Goal: Entertainment & Leisure: Consume media (video, audio)

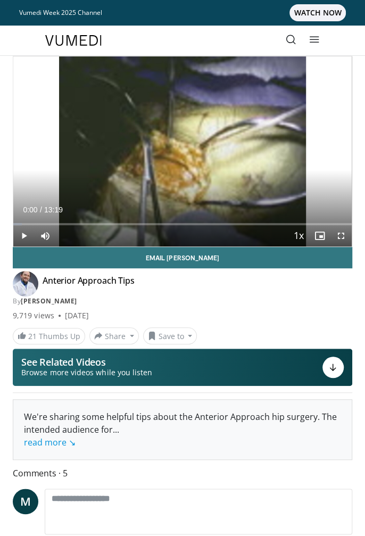
click at [126, 201] on div "10 seconds Tap to unmute" at bounding box center [182, 151] width 338 height 190
click at [163, 142] on div "Video Player" at bounding box center [182, 151] width 203 height 21
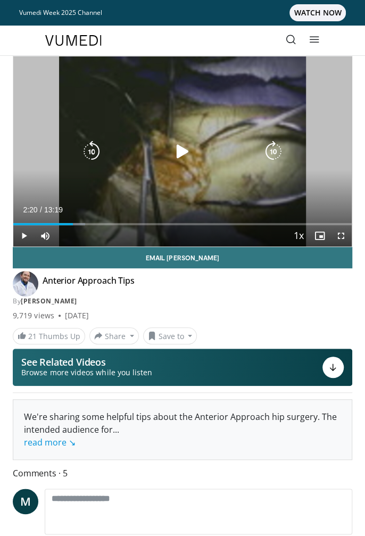
click at [181, 146] on icon "Video Player" at bounding box center [182, 151] width 21 height 21
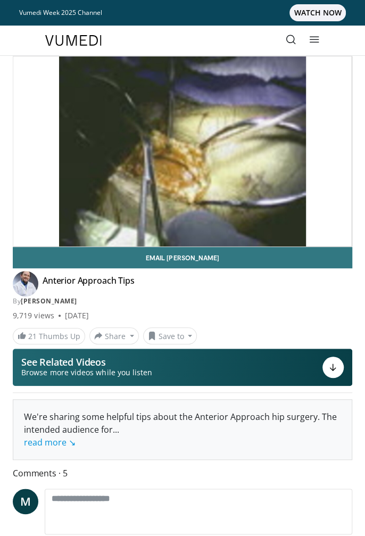
click at [224, 179] on div "10 seconds Tap to unmute" at bounding box center [182, 151] width 338 height 190
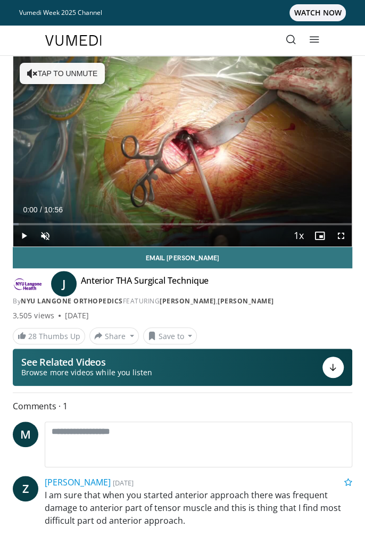
click at [176, 156] on icon "Video Player" at bounding box center [182, 151] width 21 height 21
click at [172, 168] on div "10 seconds Tap to unmute" at bounding box center [182, 151] width 338 height 190
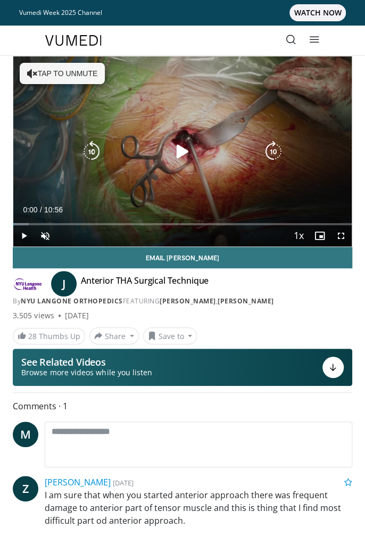
click at [179, 154] on icon "Video Player" at bounding box center [182, 151] width 21 height 21
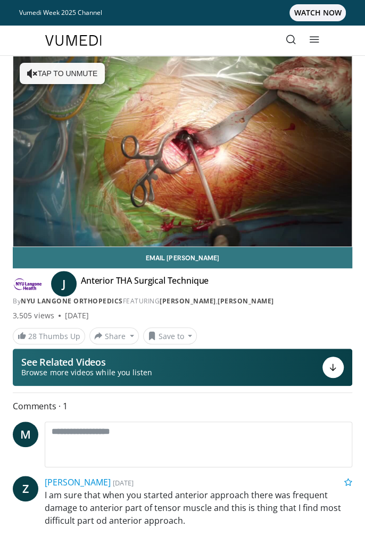
click at [345, 246] on span "Video Player" at bounding box center [341, 256] width 21 height 21
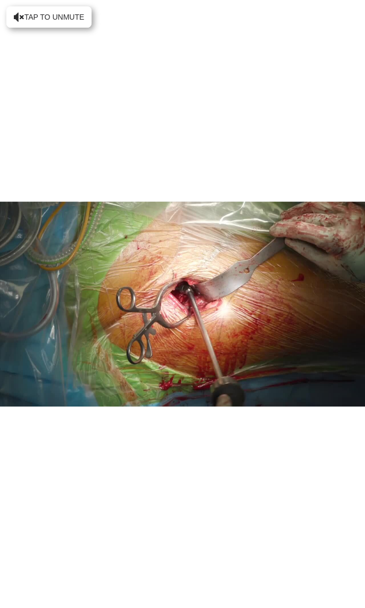
click at [181, 307] on icon "Video Player" at bounding box center [182, 304] width 21 height 21
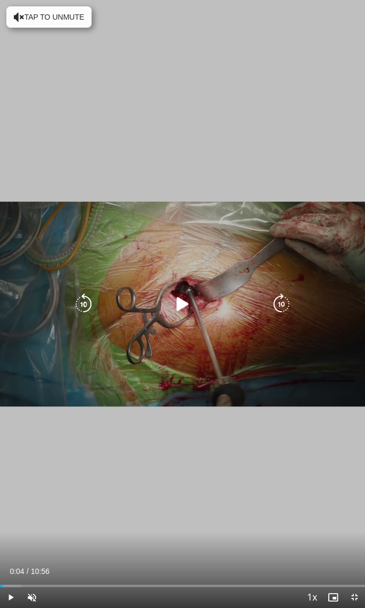
click at [183, 310] on icon "Video Player" at bounding box center [182, 304] width 21 height 21
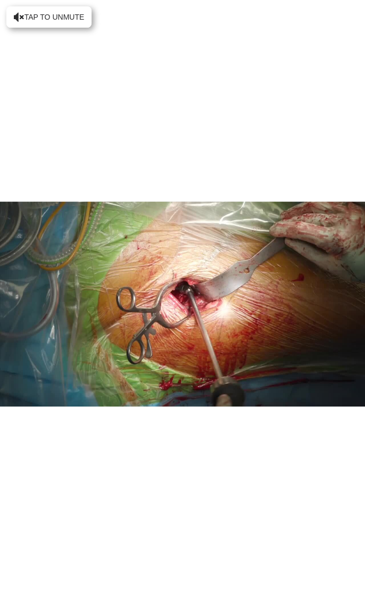
click at [173, 310] on icon "Video Player" at bounding box center [182, 304] width 21 height 21
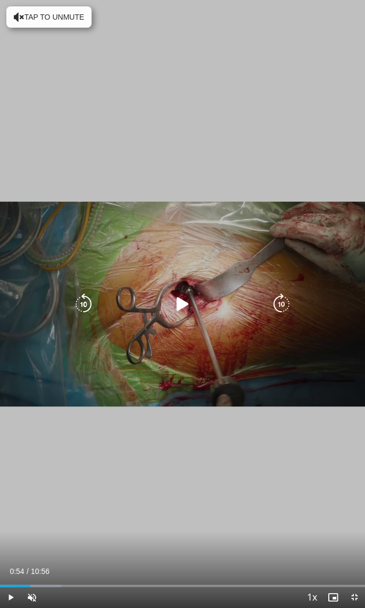
click at [189, 306] on icon "Video Player" at bounding box center [182, 304] width 21 height 21
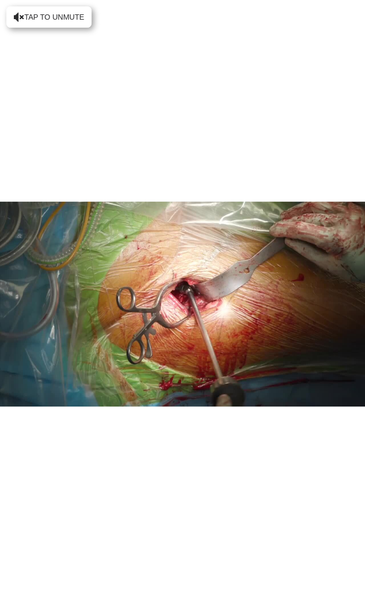
click at [42, 21] on div "10 seconds Tap to unmute" at bounding box center [182, 304] width 365 height 608
click at [192, 359] on div "10 seconds Tap to unmute" at bounding box center [182, 304] width 365 height 608
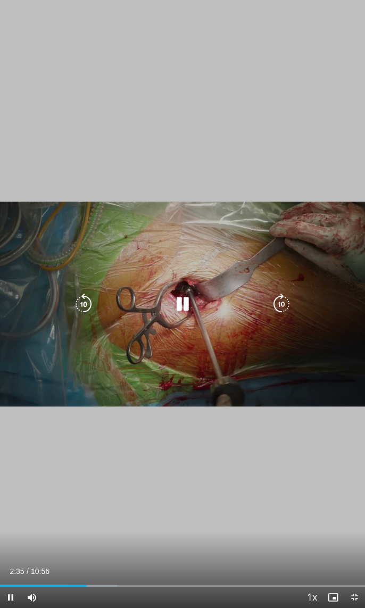
click at [179, 327] on div "10 seconds Tap to unmute" at bounding box center [182, 304] width 365 height 608
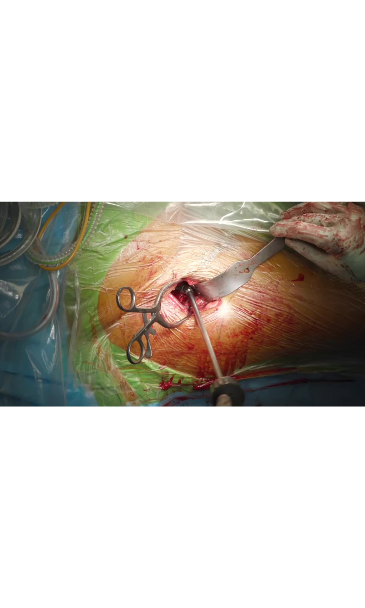
click at [195, 369] on div "10 seconds Tap to unmute" at bounding box center [182, 304] width 365 height 608
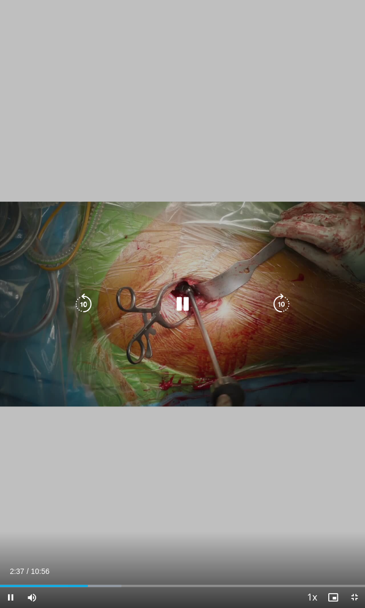
click at [176, 320] on div "10 seconds Tap to unmute" at bounding box center [182, 304] width 365 height 608
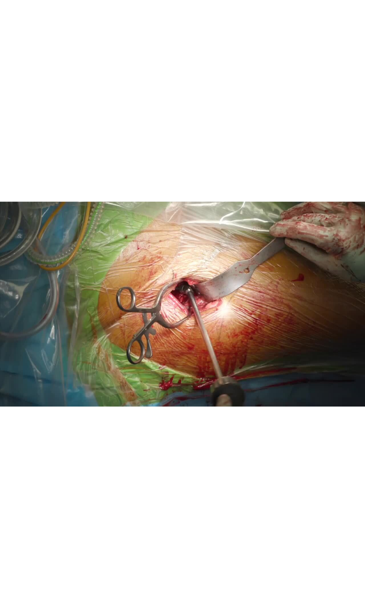
click at [175, 300] on icon "Video Player" at bounding box center [182, 304] width 21 height 21
